Goal: Obtain resource: Download file/media

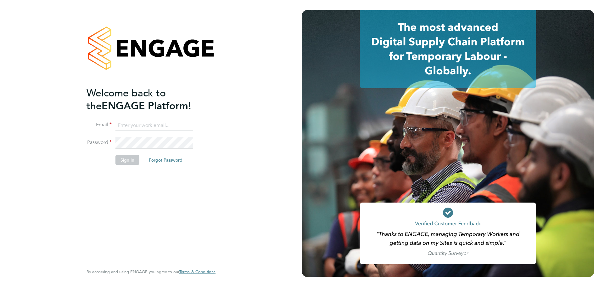
type input "Emily.Summerfield@wates.co.uk"
click at [134, 160] on button "Sign In" at bounding box center [127, 159] width 24 height 10
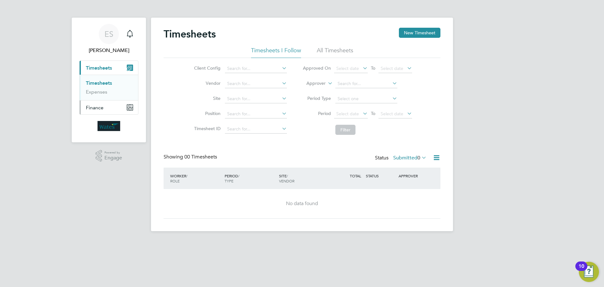
click at [108, 103] on button "Finance" at bounding box center [109, 107] width 59 height 14
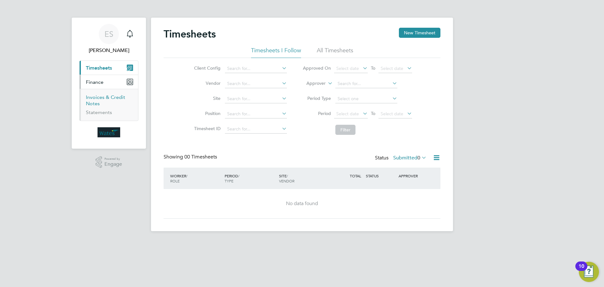
click at [98, 95] on link "Invoices & Credit Notes" at bounding box center [105, 100] width 39 height 12
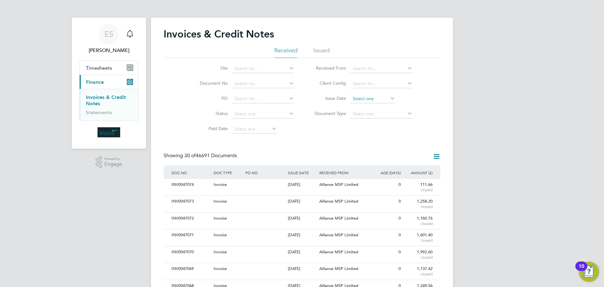
click at [382, 100] on input at bounding box center [372, 98] width 45 height 9
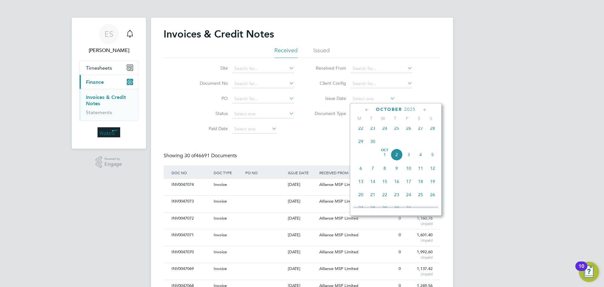
click at [393, 158] on span "2" at bounding box center [397, 155] width 12 height 12
type input "02 Oct 2025"
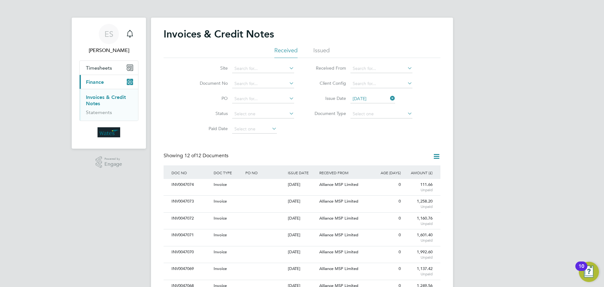
click at [389, 98] on icon at bounding box center [389, 98] width 0 height 9
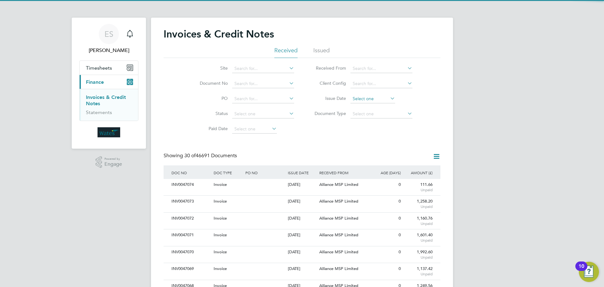
click at [374, 98] on input at bounding box center [372, 98] width 45 height 9
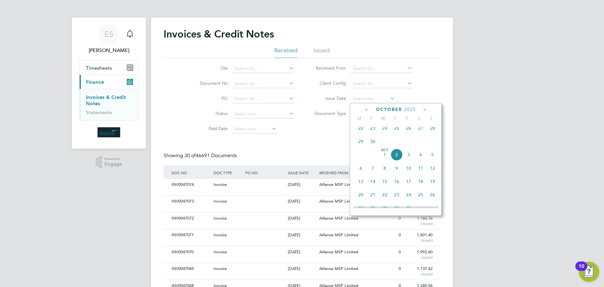
click at [384, 159] on span "Oct 1" at bounding box center [385, 155] width 12 height 12
type input "[DATE]"
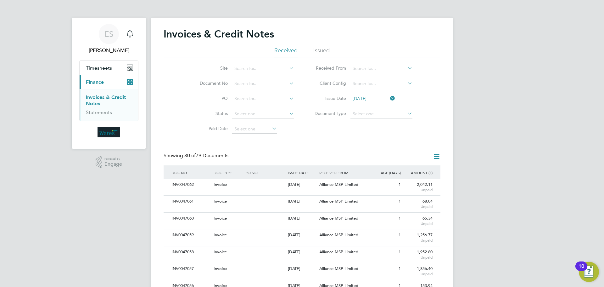
click at [438, 154] on icon at bounding box center [437, 156] width 8 height 8
click at [416, 169] on li "Download invoices" at bounding box center [410, 171] width 59 height 9
click at [389, 96] on icon at bounding box center [389, 98] width 0 height 9
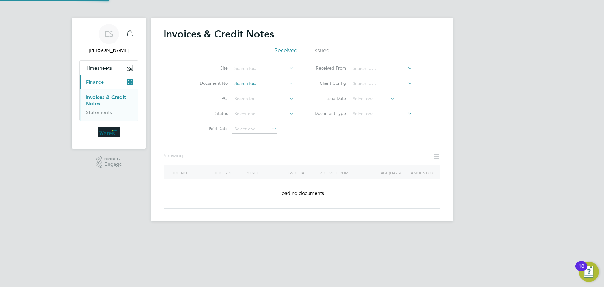
click at [248, 83] on input at bounding box center [263, 83] width 62 height 9
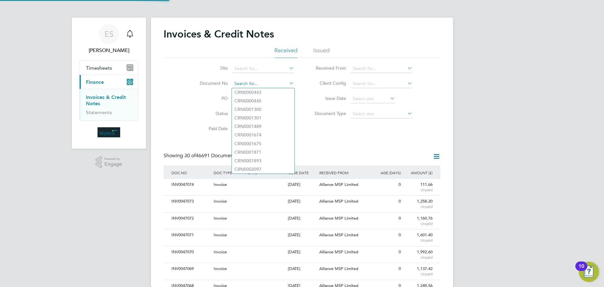
scroll to position [12, 43]
paste input "INV0047055"
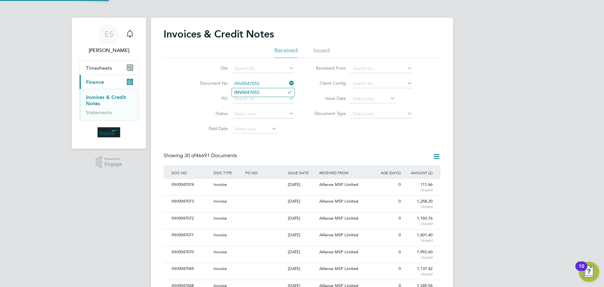
type input "INV0047055"
click at [252, 91] on b "INV0047055" at bounding box center [246, 92] width 25 height 5
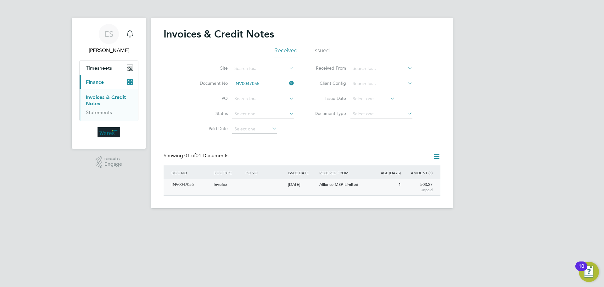
click at [193, 182] on div "INV0047055" at bounding box center [191, 185] width 42 height 12
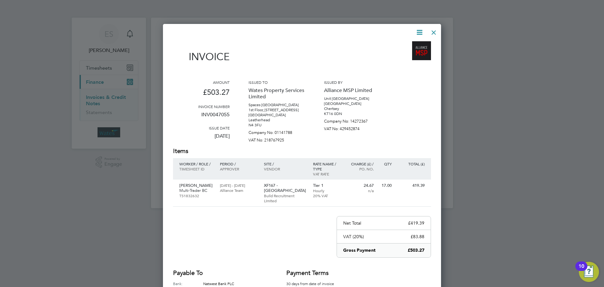
click at [419, 30] on icon at bounding box center [420, 32] width 8 height 8
click at [403, 45] on li "Download Invoice" at bounding box center [400, 47] width 43 height 9
click at [420, 32] on icon at bounding box center [420, 32] width 8 height 8
click at [399, 53] on li "View timesheet" at bounding box center [400, 56] width 43 height 9
click at [431, 31] on div at bounding box center [433, 30] width 11 height 11
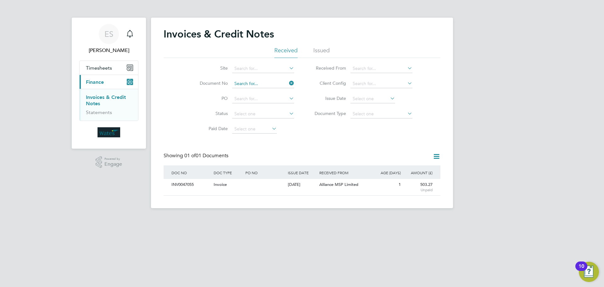
click at [255, 83] on input at bounding box center [263, 83] width 62 height 9
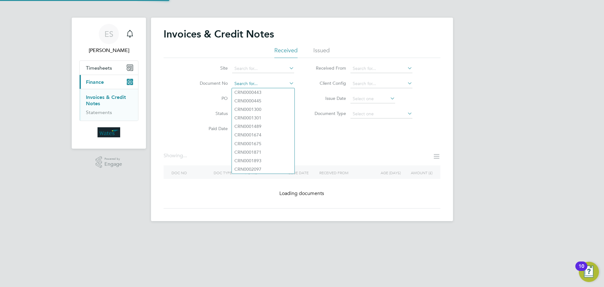
paste input "INV0047056"
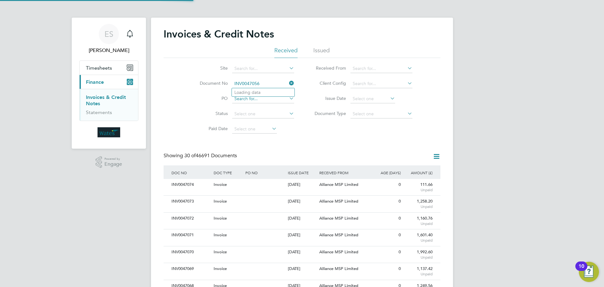
scroll to position [12, 43]
type input "INV0047056"
click at [260, 92] on b "INV0047056" at bounding box center [246, 92] width 25 height 5
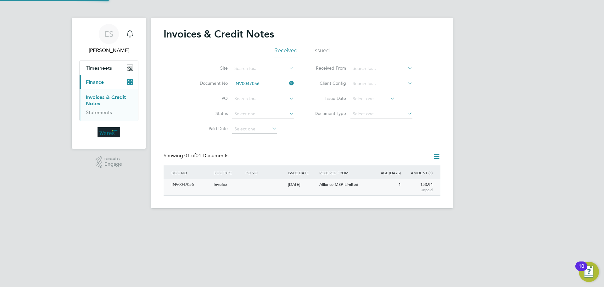
click at [186, 190] on div "INV0047056" at bounding box center [191, 185] width 42 height 12
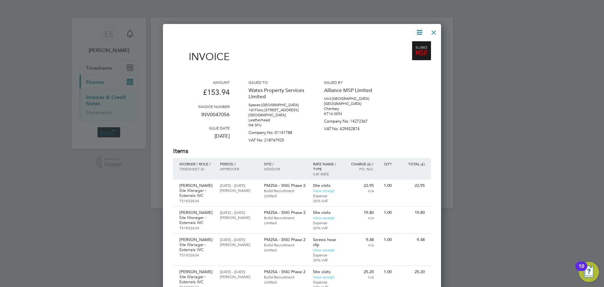
click at [419, 32] on icon at bounding box center [420, 32] width 8 height 8
click at [409, 45] on li "Download Invoice" at bounding box center [400, 47] width 43 height 9
click at [416, 31] on icon at bounding box center [420, 32] width 8 height 8
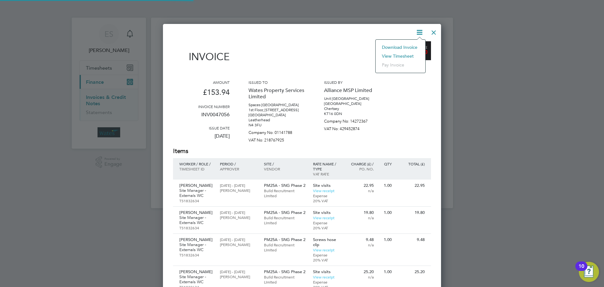
click at [394, 55] on li "View timesheet" at bounding box center [400, 56] width 43 height 9
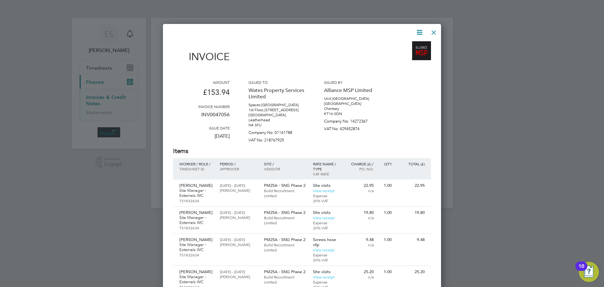
drag, startPoint x: 440, startPoint y: 31, endPoint x: 429, endPoint y: 33, distance: 11.1
click at [440, 31] on div "Invoice Amount £153.94 Invoice number INV0047056 Issue date 01 Oct 2025 Issued …" at bounding box center [302, 251] width 278 height 455
click at [430, 32] on div at bounding box center [433, 30] width 11 height 11
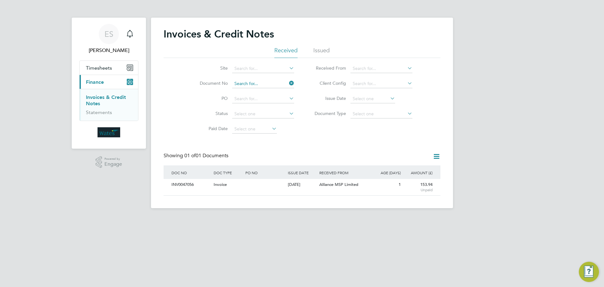
click at [257, 84] on input at bounding box center [263, 83] width 62 height 9
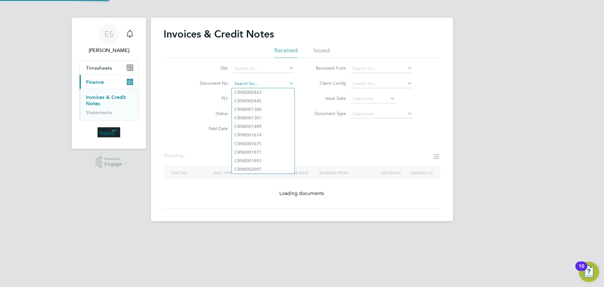
paste input "INV0047057"
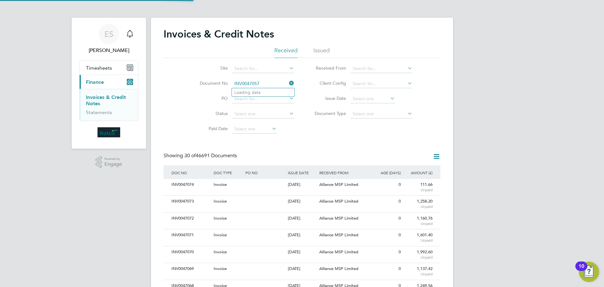
scroll to position [12, 53]
type input "INV0047057"
click at [261, 92] on li "INV0047057" at bounding box center [263, 92] width 63 height 8
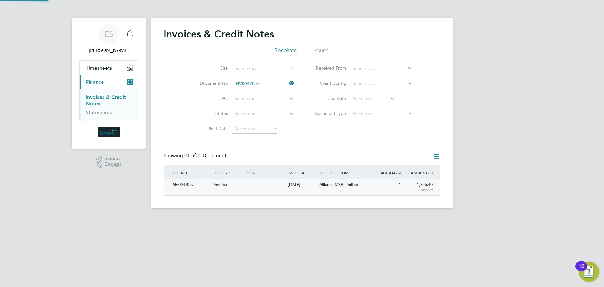
click at [177, 185] on div "INV0047057" at bounding box center [191, 185] width 42 height 12
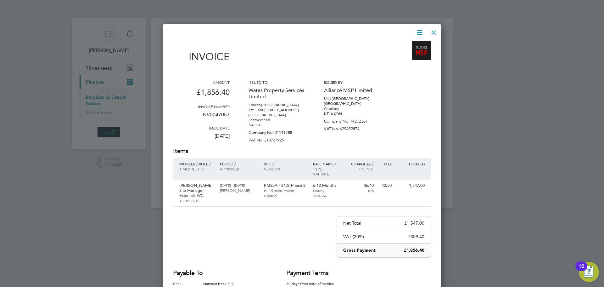
click at [417, 30] on icon at bounding box center [420, 32] width 8 height 8
click at [408, 46] on li "Download Invoice" at bounding box center [400, 47] width 43 height 9
click at [418, 29] on icon at bounding box center [420, 32] width 8 height 8
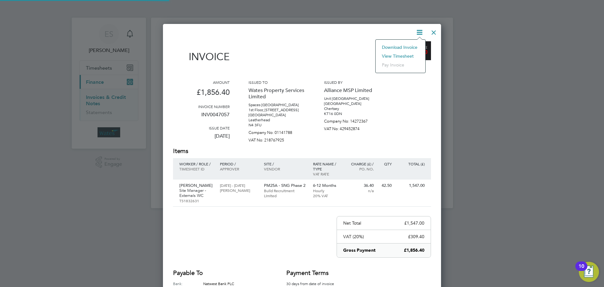
click at [406, 54] on li "View timesheet" at bounding box center [400, 56] width 43 height 9
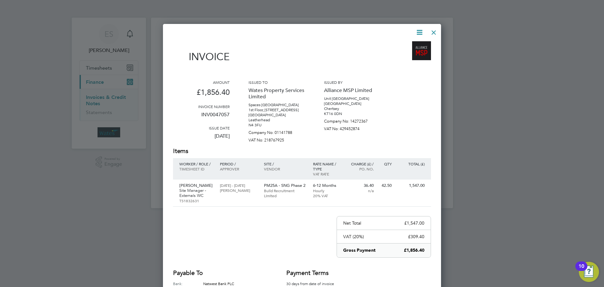
click at [433, 29] on div at bounding box center [433, 30] width 11 height 11
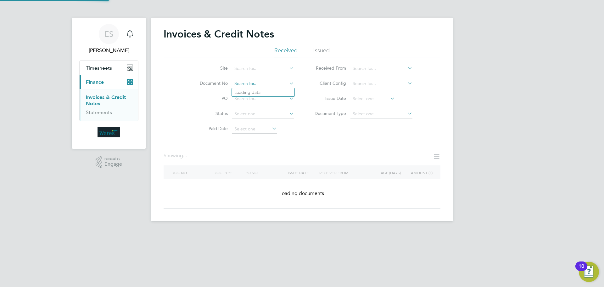
click at [258, 83] on input at bounding box center [263, 83] width 62 height 9
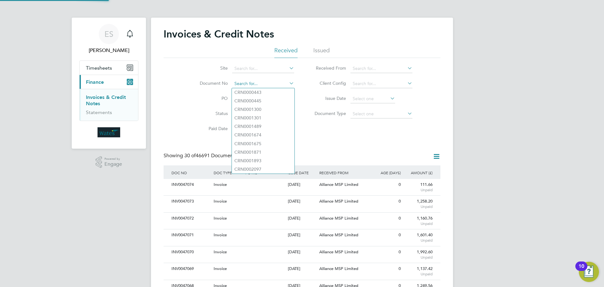
scroll to position [12, 43]
paste input "INV0047058"
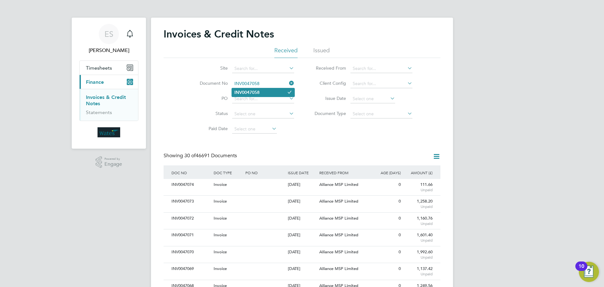
type input "INV0047058"
click at [248, 92] on b "INV0047058" at bounding box center [246, 92] width 25 height 5
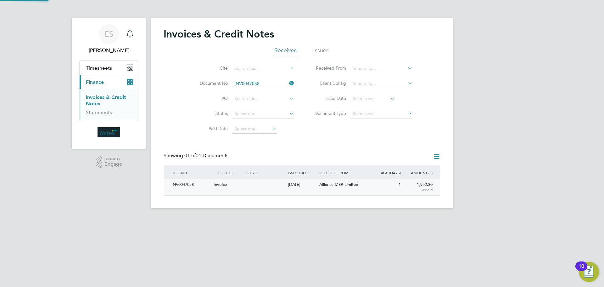
click at [188, 182] on div "INV0047058" at bounding box center [191, 185] width 42 height 12
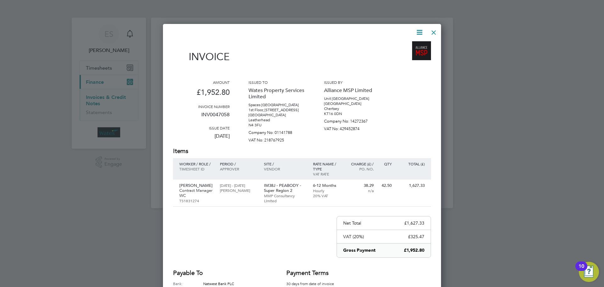
click at [420, 30] on icon at bounding box center [420, 32] width 8 height 8
click at [410, 44] on li "Download Invoice" at bounding box center [400, 47] width 43 height 9
click at [418, 33] on icon at bounding box center [420, 32] width 8 height 8
click at [396, 54] on li "View timesheet" at bounding box center [400, 56] width 43 height 9
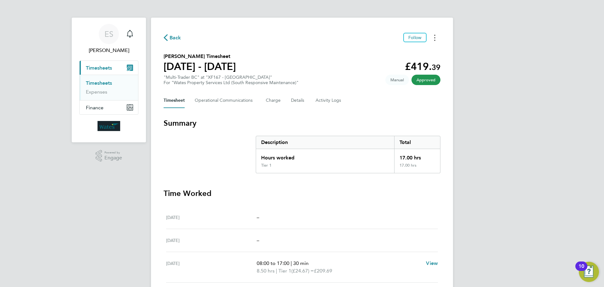
click at [437, 39] on button "Timesheets Menu" at bounding box center [434, 38] width 11 height 10
click at [422, 52] on link "Download timesheet" at bounding box center [403, 51] width 76 height 13
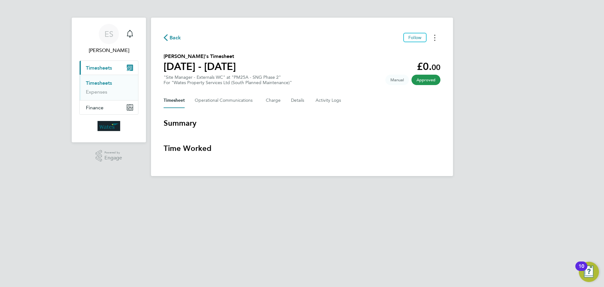
click at [432, 42] on button "Timesheets Menu" at bounding box center [434, 38] width 11 height 10
drag, startPoint x: 420, startPoint y: 53, endPoint x: 409, endPoint y: 54, distance: 11.7
click at [420, 53] on link "Download timesheet" at bounding box center [403, 51] width 76 height 13
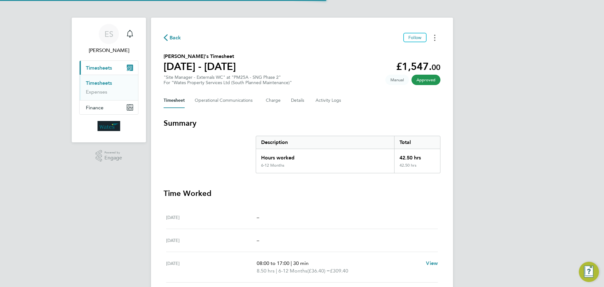
click at [436, 36] on button "Timesheets Menu" at bounding box center [434, 38] width 11 height 10
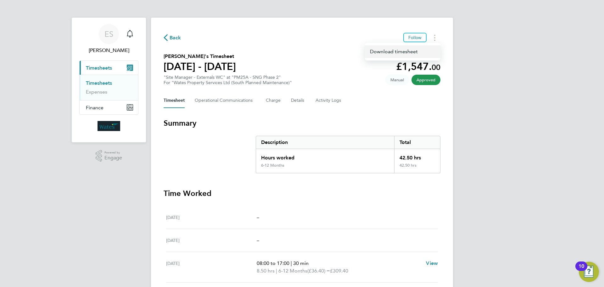
click at [417, 52] on link "Download timesheet" at bounding box center [403, 51] width 76 height 13
click at [434, 36] on icon "Timesheets Menu" at bounding box center [434, 38] width 1 height 6
drag, startPoint x: 429, startPoint y: 42, endPoint x: 420, endPoint y: 50, distance: 12.5
click at [420, 50] on link "Download timesheet" at bounding box center [403, 51] width 76 height 13
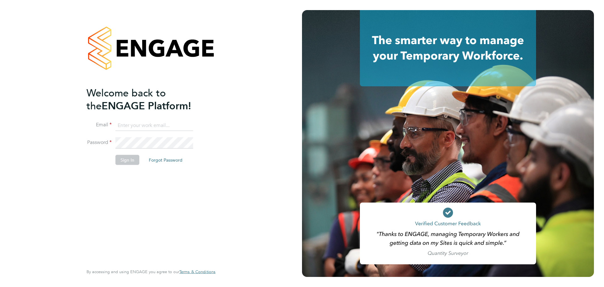
type input "[PERSON_NAME][EMAIL_ADDRESS][PERSON_NAME][PERSON_NAME][DOMAIN_NAME]"
click at [132, 157] on button "Sign In" at bounding box center [127, 159] width 24 height 10
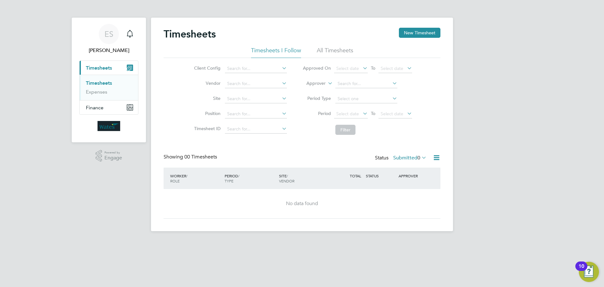
click at [116, 100] on li "Current page: Timesheets Timesheets Expenses" at bounding box center [109, 81] width 59 height 40
click at [117, 104] on button "Finance" at bounding box center [109, 107] width 59 height 14
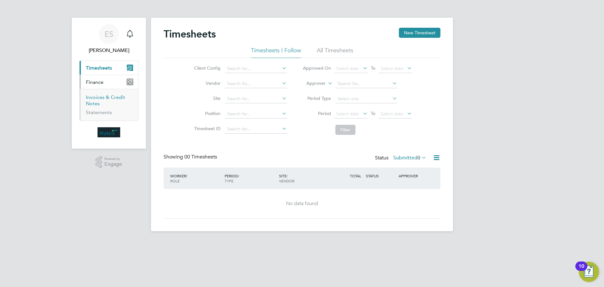
click at [96, 96] on link "Invoices & Credit Notes" at bounding box center [105, 100] width 39 height 12
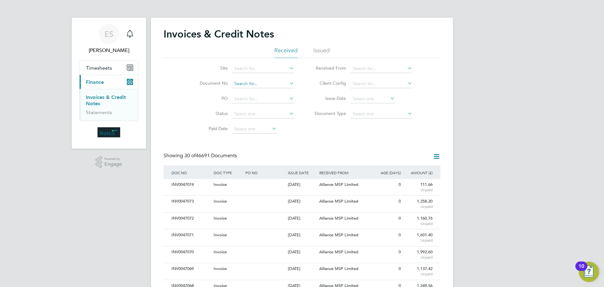
click at [251, 81] on input at bounding box center [263, 83] width 62 height 9
paste input "INV0047059"
type input "INV0047059"
click at [271, 93] on li "INV0047059" at bounding box center [263, 92] width 63 height 8
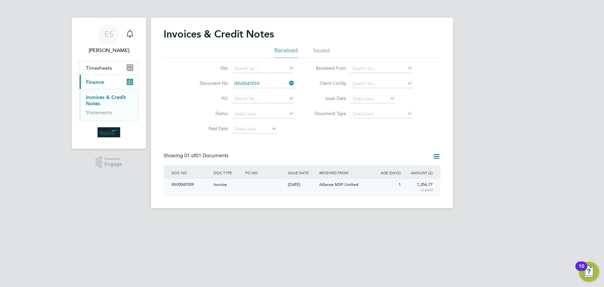
click at [180, 188] on div "INV0047059" at bounding box center [191, 185] width 42 height 12
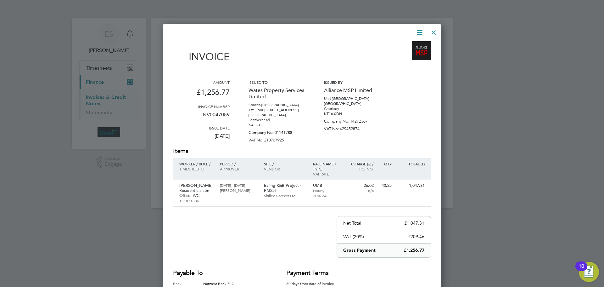
click at [418, 26] on div "Invoice Amount £1,256.77 Invoice number INV0047059 Issue date 01 Oct 2025 Issue…" at bounding box center [302, 181] width 278 height 315
drag, startPoint x: 421, startPoint y: 30, endPoint x: 412, endPoint y: 36, distance: 10.8
click at [420, 30] on icon at bounding box center [420, 32] width 8 height 8
click at [409, 45] on li "Download Invoice" at bounding box center [400, 47] width 43 height 9
click at [421, 30] on icon at bounding box center [420, 32] width 8 height 8
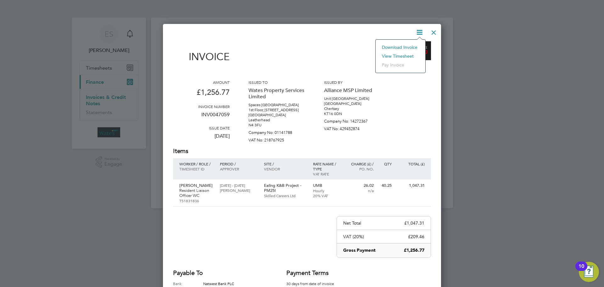
click at [405, 54] on li "View timesheet" at bounding box center [400, 56] width 43 height 9
click at [431, 33] on div at bounding box center [433, 30] width 11 height 11
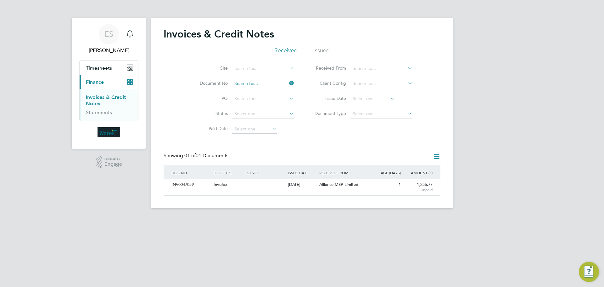
click at [241, 85] on input at bounding box center [263, 83] width 62 height 9
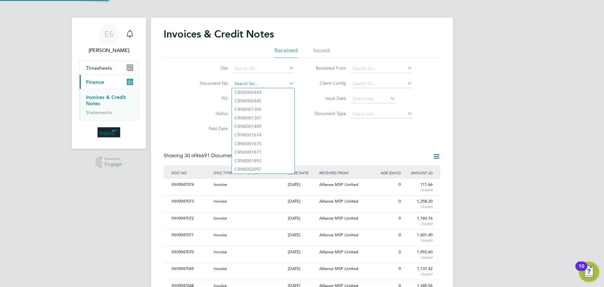
scroll to position [12, 43]
paste input "INV0047060"
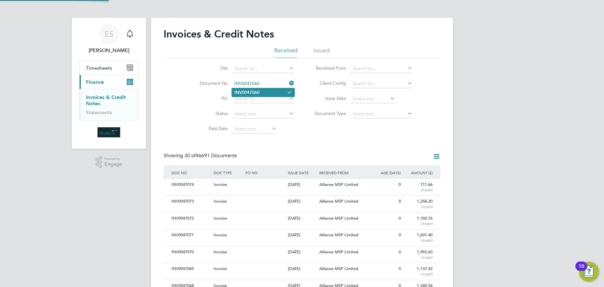
type input "INV0047060"
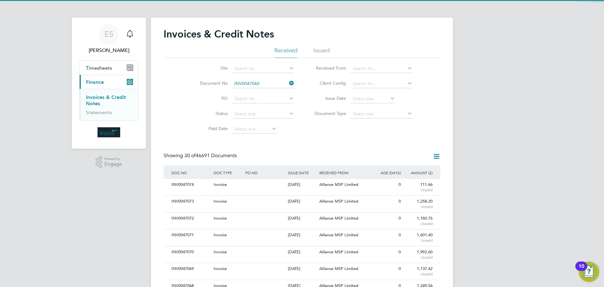
click at [250, 92] on b "INV0047060" at bounding box center [246, 92] width 25 height 5
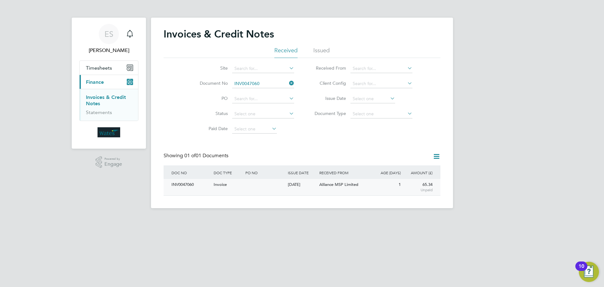
click at [185, 180] on div "INV0047060" at bounding box center [191, 185] width 42 height 12
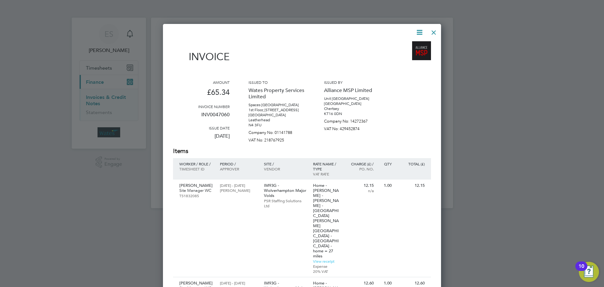
drag, startPoint x: 419, startPoint y: 26, endPoint x: 416, endPoint y: 31, distance: 5.0
click at [421, 29] on icon at bounding box center [420, 32] width 8 height 8
click at [413, 44] on li "Download Invoice" at bounding box center [400, 47] width 43 height 9
click at [420, 34] on icon at bounding box center [420, 32] width 8 height 8
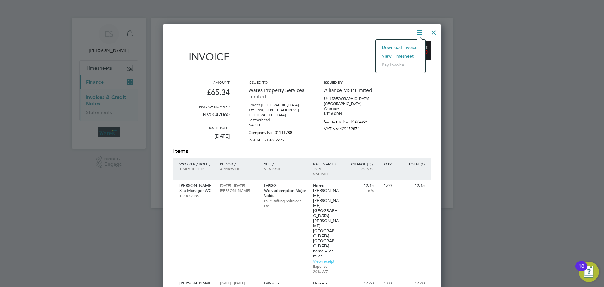
click at [403, 53] on li "View timesheet" at bounding box center [400, 56] width 43 height 9
click at [434, 32] on div at bounding box center [433, 30] width 11 height 11
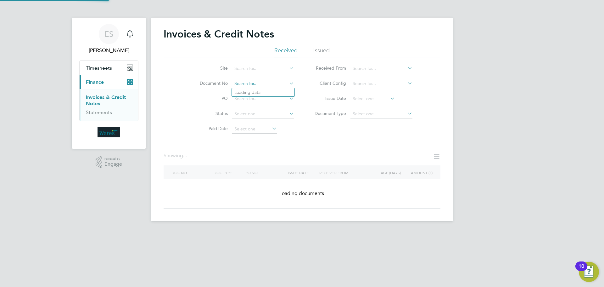
click at [265, 82] on input at bounding box center [263, 83] width 62 height 9
paste input "INV0047061"
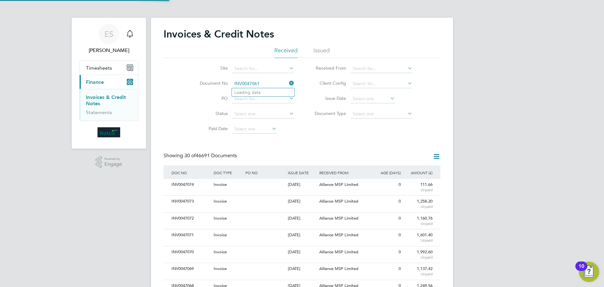
scroll to position [12, 43]
type input "INV0047061"
click at [249, 90] on b "INV0047061" at bounding box center [246, 92] width 25 height 5
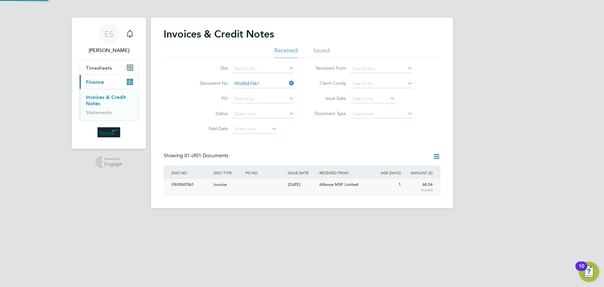
click at [189, 188] on div "INV0047061" at bounding box center [191, 185] width 42 height 12
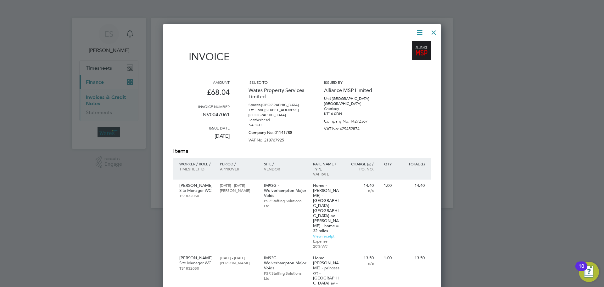
click at [418, 29] on icon at bounding box center [420, 32] width 8 height 8
click at [403, 43] on li "Download Invoice" at bounding box center [400, 47] width 43 height 9
click at [420, 30] on icon at bounding box center [420, 32] width 8 height 8
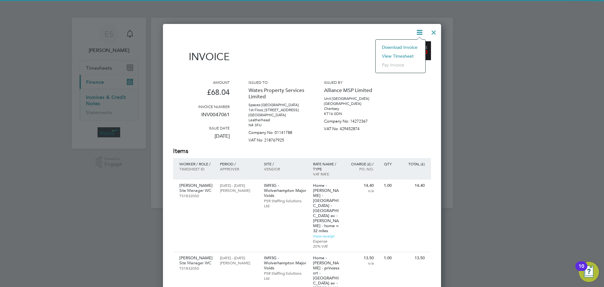
click at [406, 54] on li "View timesheet" at bounding box center [400, 56] width 43 height 9
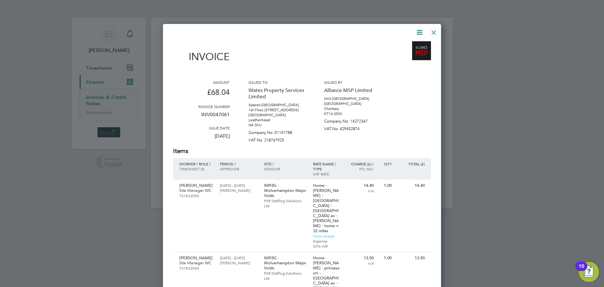
click at [435, 29] on div at bounding box center [433, 30] width 11 height 11
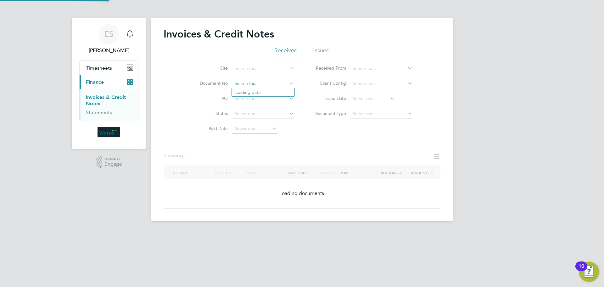
click at [262, 83] on input at bounding box center [263, 83] width 62 height 9
paste input "INV0047062"
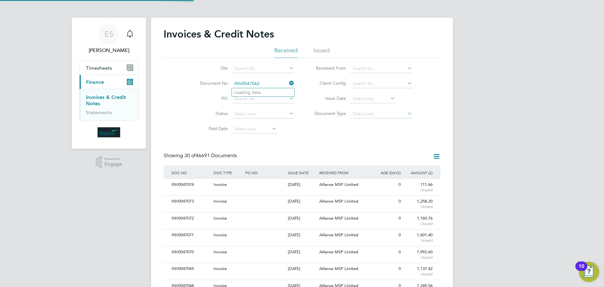
scroll to position [12, 43]
type input "INV0047062"
click at [261, 92] on li "INV0047062" at bounding box center [263, 92] width 63 height 8
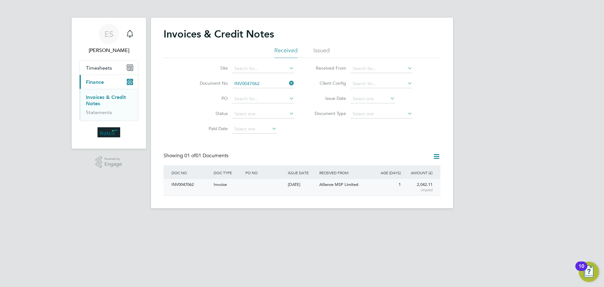
click at [195, 186] on div "INV0047062" at bounding box center [191, 185] width 42 height 12
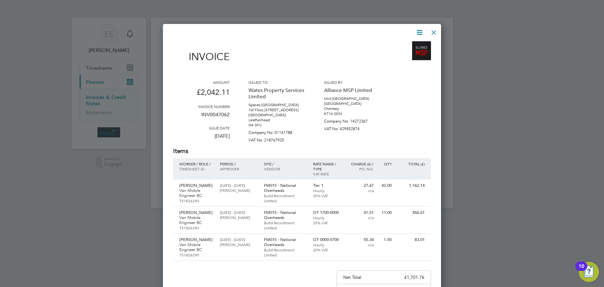
drag, startPoint x: 419, startPoint y: 31, endPoint x: 400, endPoint y: 45, distance: 23.3
click at [419, 31] on icon at bounding box center [420, 32] width 8 height 8
click at [397, 44] on li "Download Invoice" at bounding box center [400, 47] width 43 height 9
click at [418, 33] on icon at bounding box center [420, 32] width 8 height 8
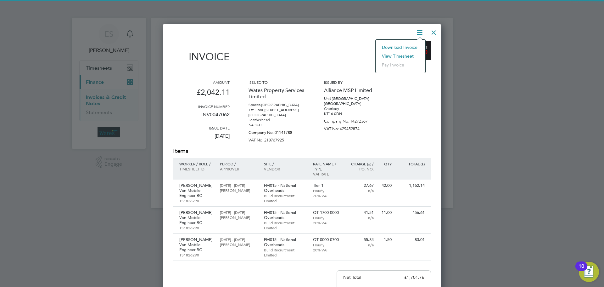
click at [397, 55] on li "View timesheet" at bounding box center [400, 56] width 43 height 9
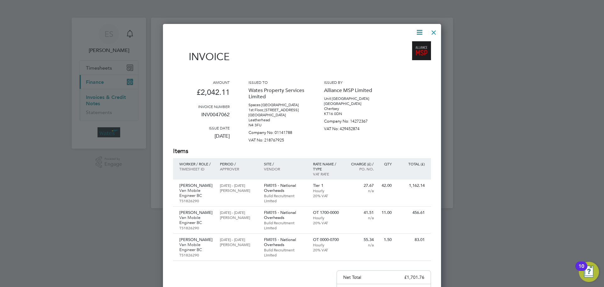
click at [432, 32] on div at bounding box center [433, 30] width 11 height 11
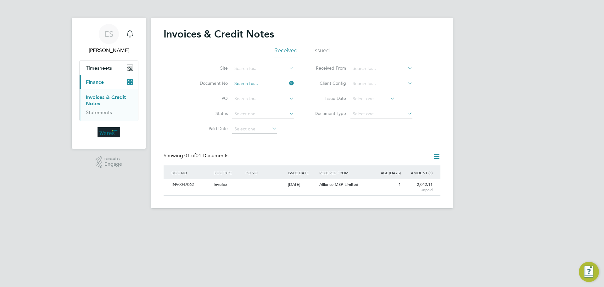
click at [269, 80] on input at bounding box center [263, 83] width 62 height 9
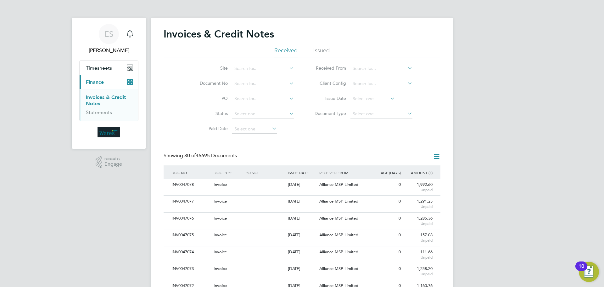
scroll to position [12, 53]
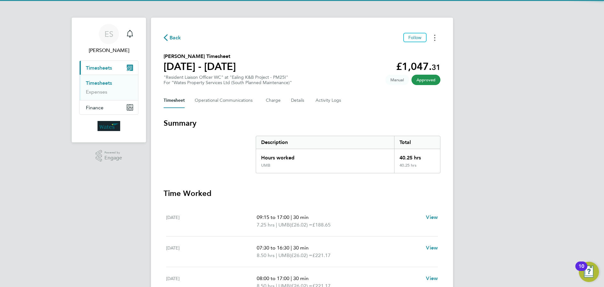
click at [437, 36] on button "Timesheets Menu" at bounding box center [434, 38] width 11 height 10
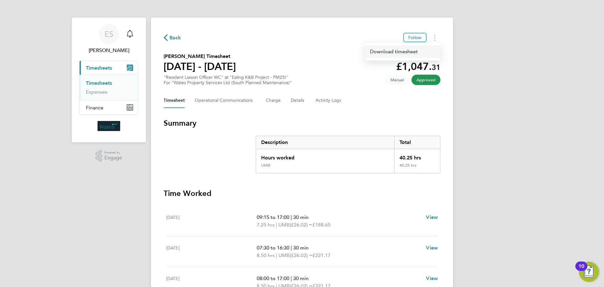
click at [406, 52] on link "Download timesheet" at bounding box center [403, 51] width 76 height 13
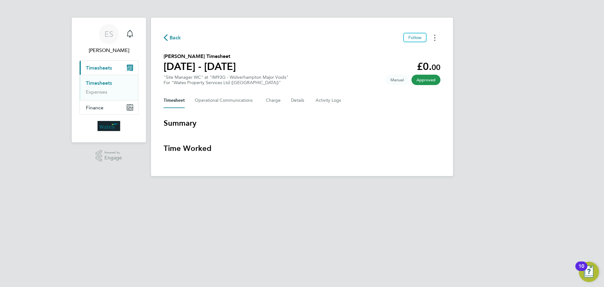
click at [432, 37] on button "Timesheets Menu" at bounding box center [434, 38] width 11 height 10
click at [419, 52] on link "Download timesheet" at bounding box center [403, 51] width 76 height 13
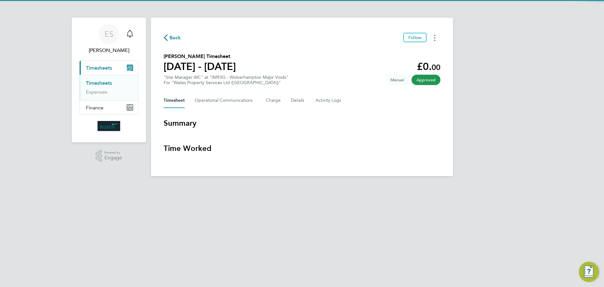
click at [434, 35] on circle "Timesheets Menu" at bounding box center [434, 35] width 1 height 1
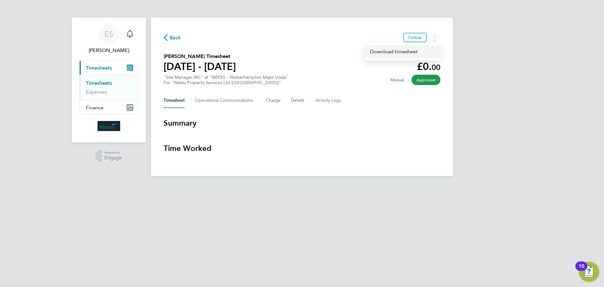
click at [411, 53] on link "Download timesheet" at bounding box center [403, 51] width 76 height 13
click at [434, 38] on button "Timesheets Menu" at bounding box center [434, 38] width 11 height 10
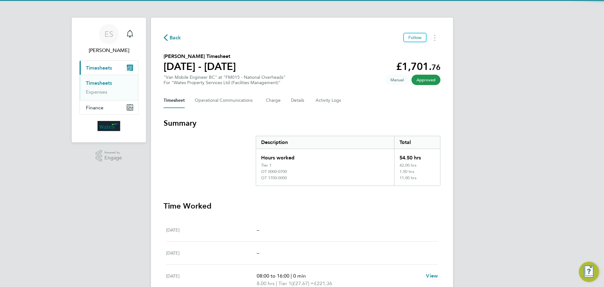
drag, startPoint x: 437, startPoint y: 39, endPoint x: 430, endPoint y: 42, distance: 8.4
click at [437, 39] on button "Timesheets Menu" at bounding box center [434, 38] width 11 height 10
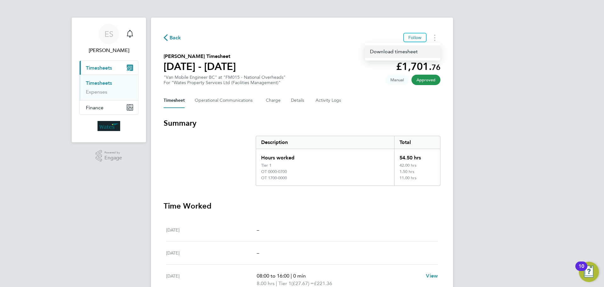
click at [415, 52] on link "Download timesheet" at bounding box center [403, 51] width 76 height 13
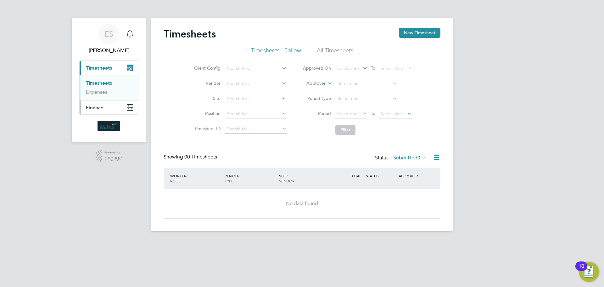
click at [96, 107] on span "Finance" at bounding box center [95, 107] width 18 height 6
click at [98, 171] on div "ES Emily Summerfield Notifications Applications: Current page: Timesheets Times…" at bounding box center [302, 120] width 604 height 241
click at [99, 109] on span "Finance" at bounding box center [95, 107] width 18 height 6
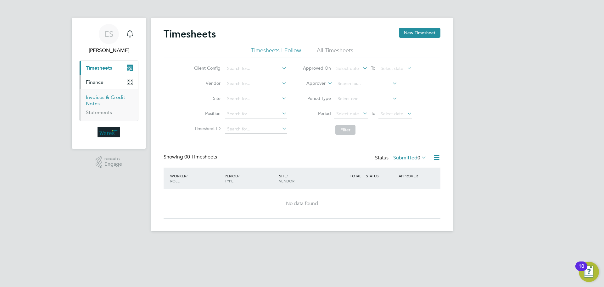
click at [96, 98] on link "Invoices & Credit Notes" at bounding box center [105, 100] width 39 height 12
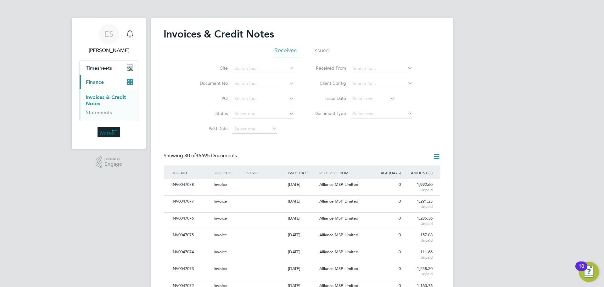
click at [389, 97] on icon at bounding box center [389, 98] width 0 height 9
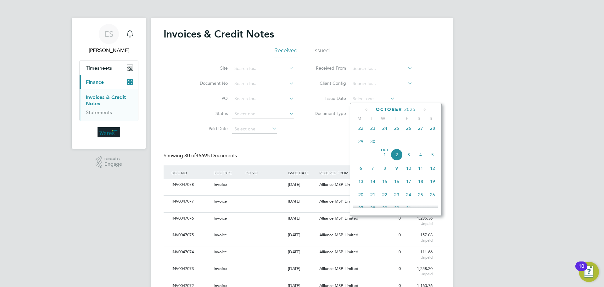
click at [397, 156] on span "2" at bounding box center [397, 155] width 12 height 12
type input "[DATE]"
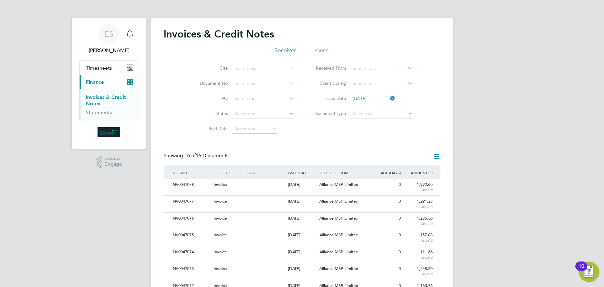
click at [437, 155] on icon at bounding box center [437, 156] width 8 height 8
click at [411, 168] on li "Download invoices" at bounding box center [410, 171] width 59 height 9
click at [436, 154] on icon at bounding box center [437, 156] width 8 height 8
click at [411, 180] on li "Download credit notes" at bounding box center [410, 180] width 59 height 9
click at [433, 154] on icon at bounding box center [437, 156] width 8 height 8
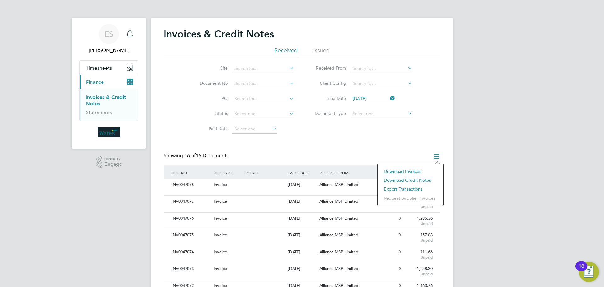
click at [394, 178] on li "Download credit notes" at bounding box center [410, 180] width 59 height 9
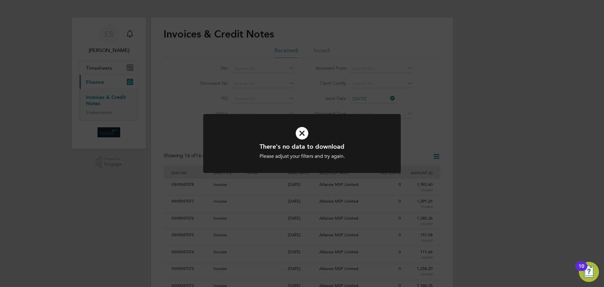
click at [341, 131] on icon at bounding box center [302, 133] width 164 height 25
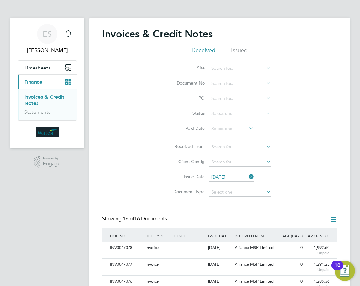
scroll to position [12, 45]
click at [247, 176] on icon at bounding box center [247, 176] width 0 height 9
click at [229, 83] on input at bounding box center [240, 83] width 62 height 9
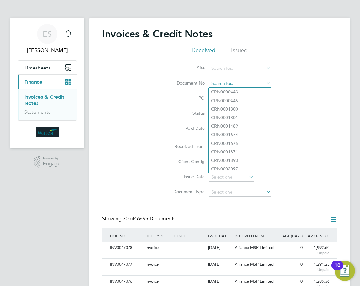
paste input "INV0047063"
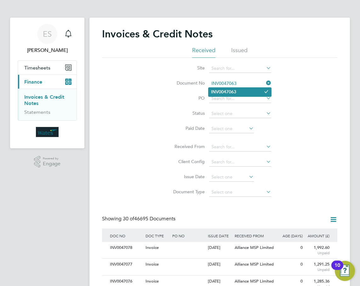
type input "INV0047063"
click at [231, 91] on b "INV0047063" at bounding box center [223, 91] width 25 height 5
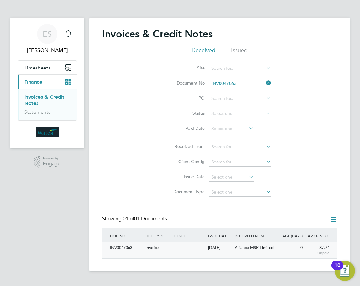
click at [137, 247] on div "INV0047063" at bounding box center [126, 248] width 36 height 12
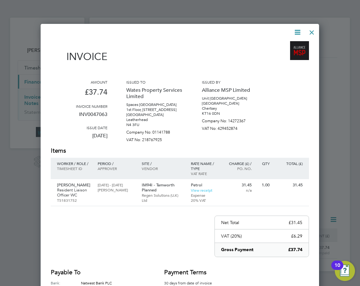
click at [297, 32] on icon at bounding box center [297, 32] width 8 height 8
click at [288, 45] on li "Download Invoice" at bounding box center [277, 47] width 43 height 9
click at [298, 31] on icon at bounding box center [297, 32] width 8 height 8
click at [278, 54] on li "View timesheet" at bounding box center [277, 56] width 43 height 9
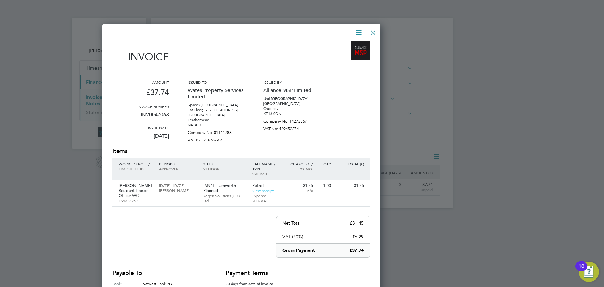
scroll to position [12, 53]
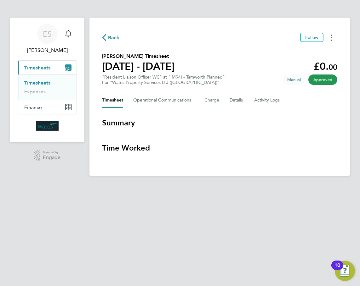
click at [329, 37] on button "Timesheets Menu" at bounding box center [331, 38] width 11 height 10
click at [310, 51] on link "Download timesheet" at bounding box center [299, 51] width 76 height 13
drag, startPoint x: 131, startPoint y: 14, endPoint x: 73, endPoint y: 0, distance: 58.9
click at [130, 14] on ng-component "Back Follow [PERSON_NAME] Timesheet [DATE] - [DATE] £0. 00 "Resident Liaison Of…" at bounding box center [224, 88] width 270 height 176
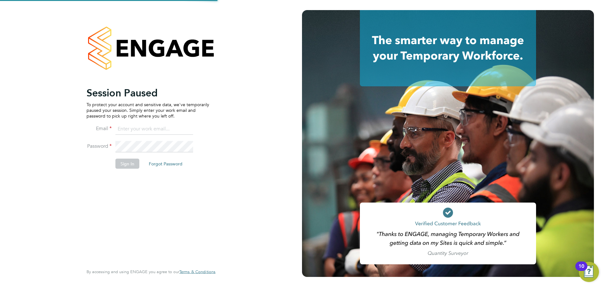
type input "[PERSON_NAME][EMAIL_ADDRESS][PERSON_NAME][PERSON_NAME][DOMAIN_NAME]"
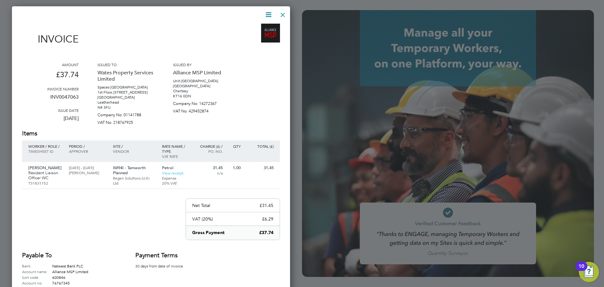
scroll to position [313, 278]
